Goal: Communication & Community: Participate in discussion

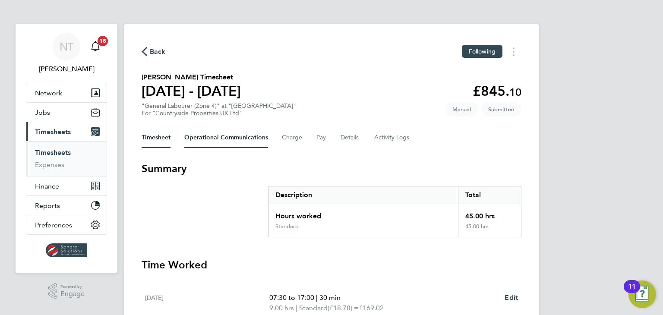
click at [226, 145] on Communications-tab "Operational Communications" at bounding box center [226, 137] width 84 height 21
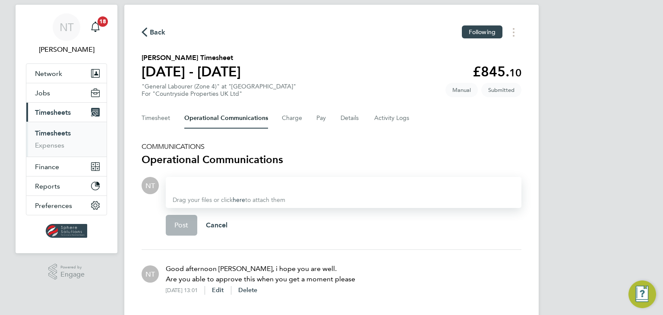
scroll to position [30, 0]
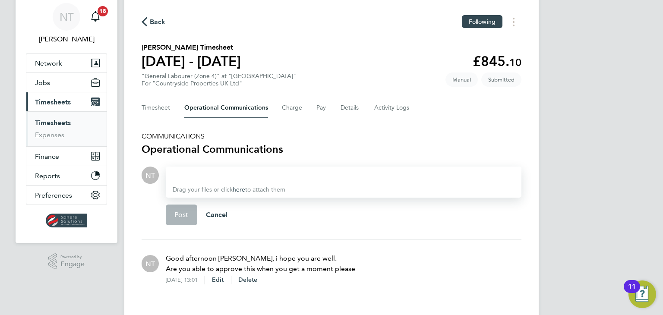
click at [224, 174] on div at bounding box center [344, 175] width 342 height 10
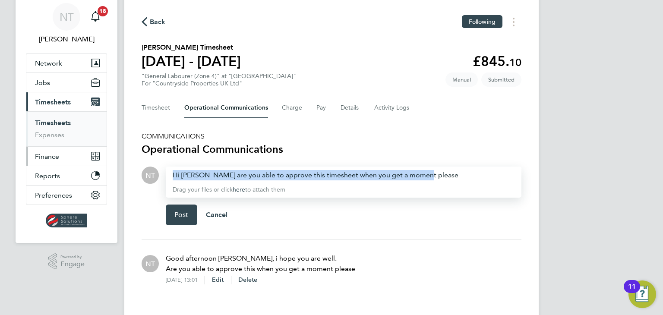
drag, startPoint x: 426, startPoint y: 171, endPoint x: 93, endPoint y: 164, distance: 332.4
click at [93, 164] on div "NT Nathan Taylor Notifications 18 Applications: Network Team Members Businesses…" at bounding box center [331, 151] width 663 height 363
copy div "Hi [PERSON_NAME] are you able to approve this timesheet when you get a moment p…"
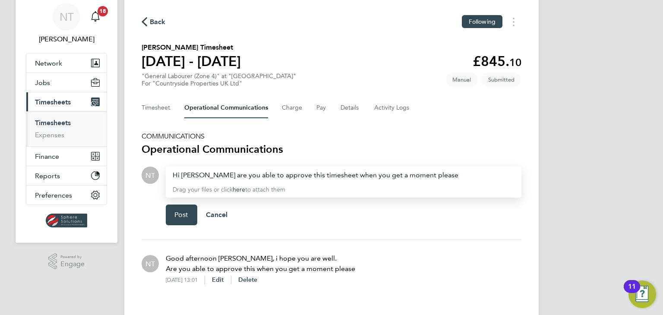
click at [284, 206] on div "Post Cancel" at bounding box center [344, 215] width 356 height 35
click at [191, 211] on button "Post" at bounding box center [182, 215] width 32 height 21
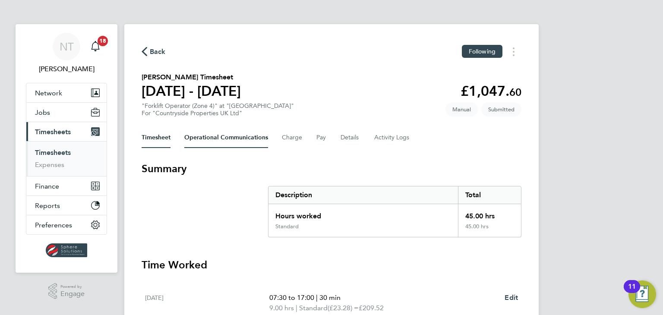
click at [223, 135] on Communications-tab "Operational Communications" at bounding box center [226, 137] width 84 height 21
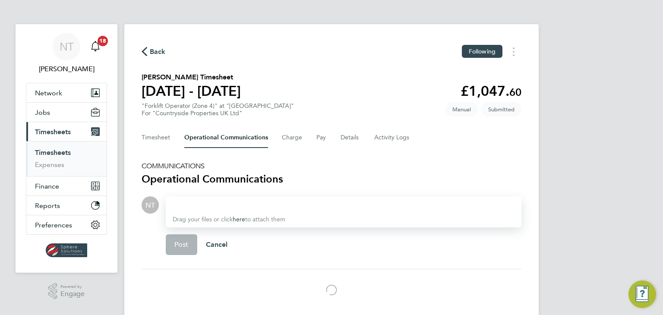
scroll to position [30, 0]
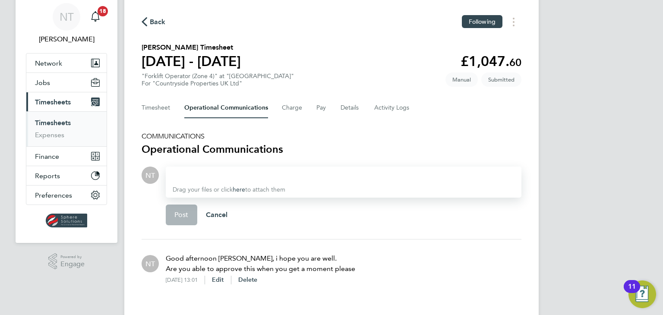
click at [232, 177] on div at bounding box center [344, 175] width 342 height 10
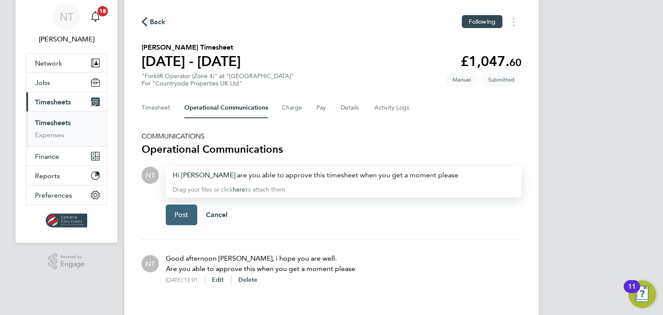
click at [189, 215] on button "Post" at bounding box center [182, 215] width 32 height 21
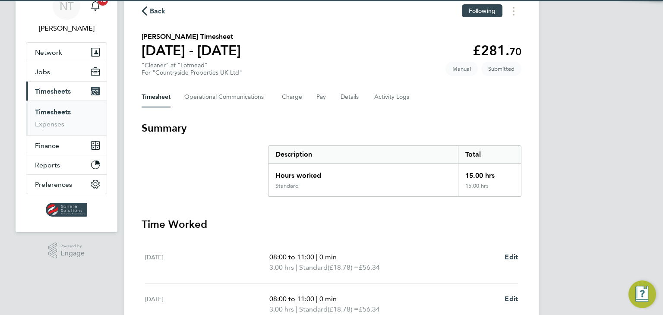
scroll to position [86, 0]
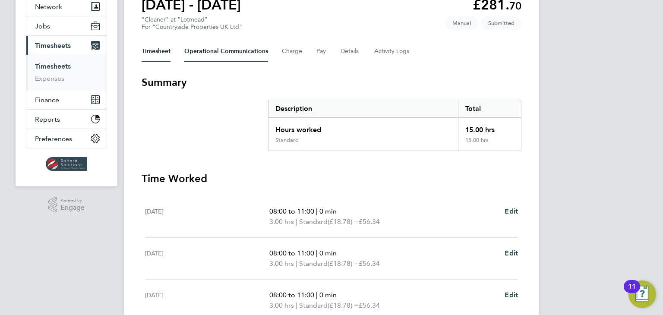
click at [229, 53] on Communications-tab "Operational Communications" at bounding box center [226, 51] width 84 height 21
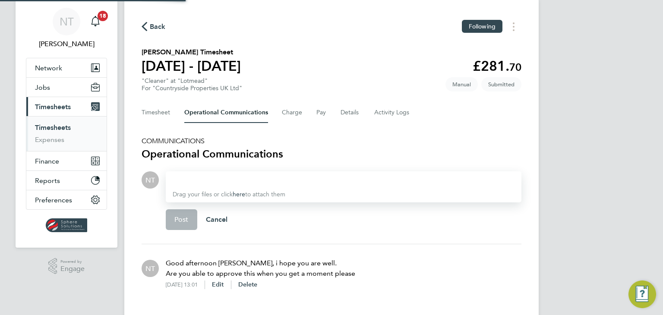
scroll to position [47, 0]
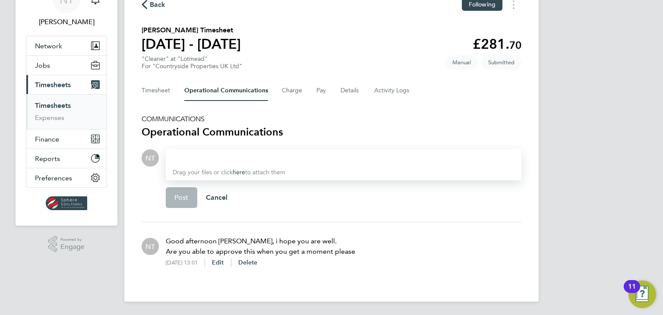
click at [231, 153] on div at bounding box center [344, 158] width 342 height 10
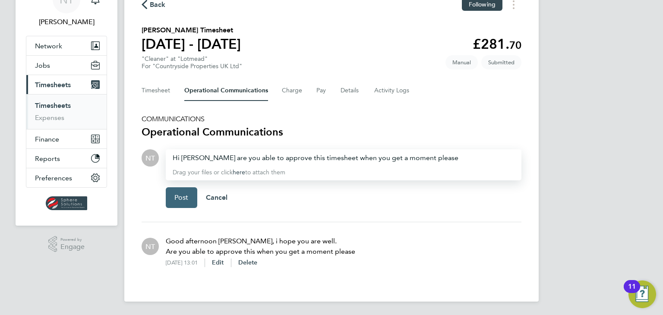
click at [189, 193] on button "Post" at bounding box center [182, 197] width 32 height 21
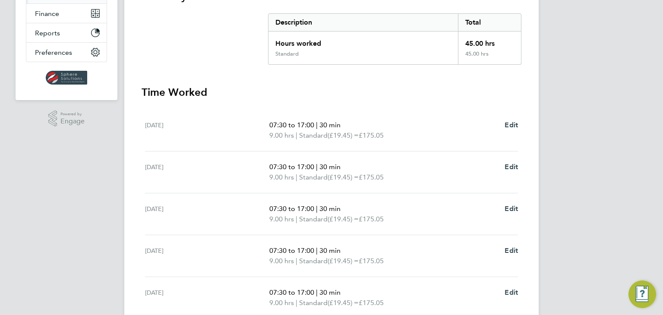
scroll to position [86, 0]
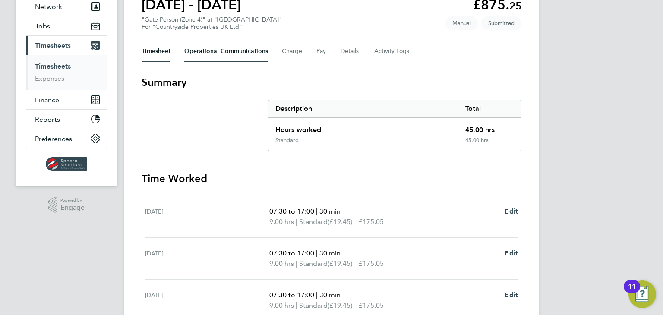
click at [222, 52] on Communications-tab "Operational Communications" at bounding box center [226, 51] width 84 height 21
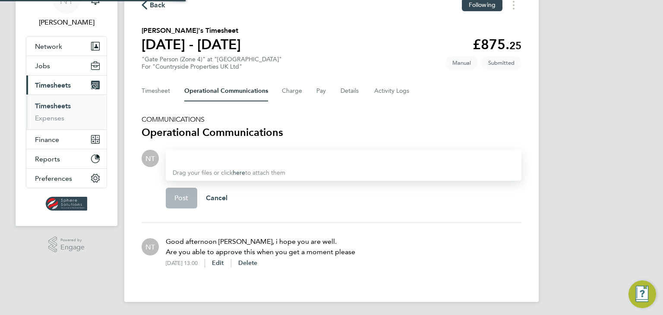
scroll to position [47, 0]
click at [224, 153] on div at bounding box center [344, 158] width 342 height 10
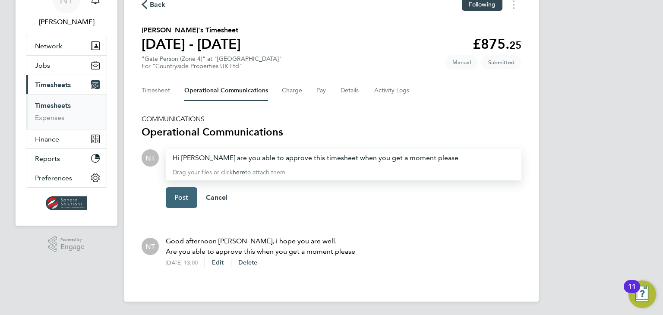
click at [190, 193] on button "Post" at bounding box center [182, 197] width 32 height 21
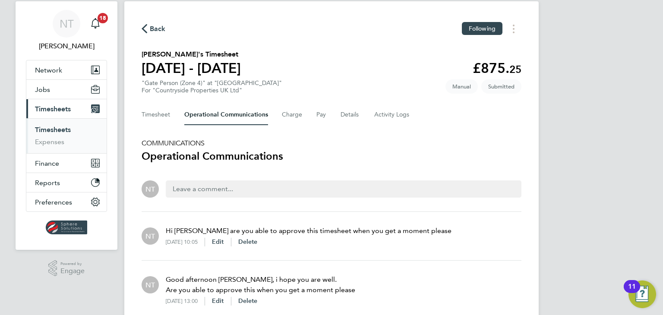
scroll to position [0, 0]
